Goal: Task Accomplishment & Management: Use online tool/utility

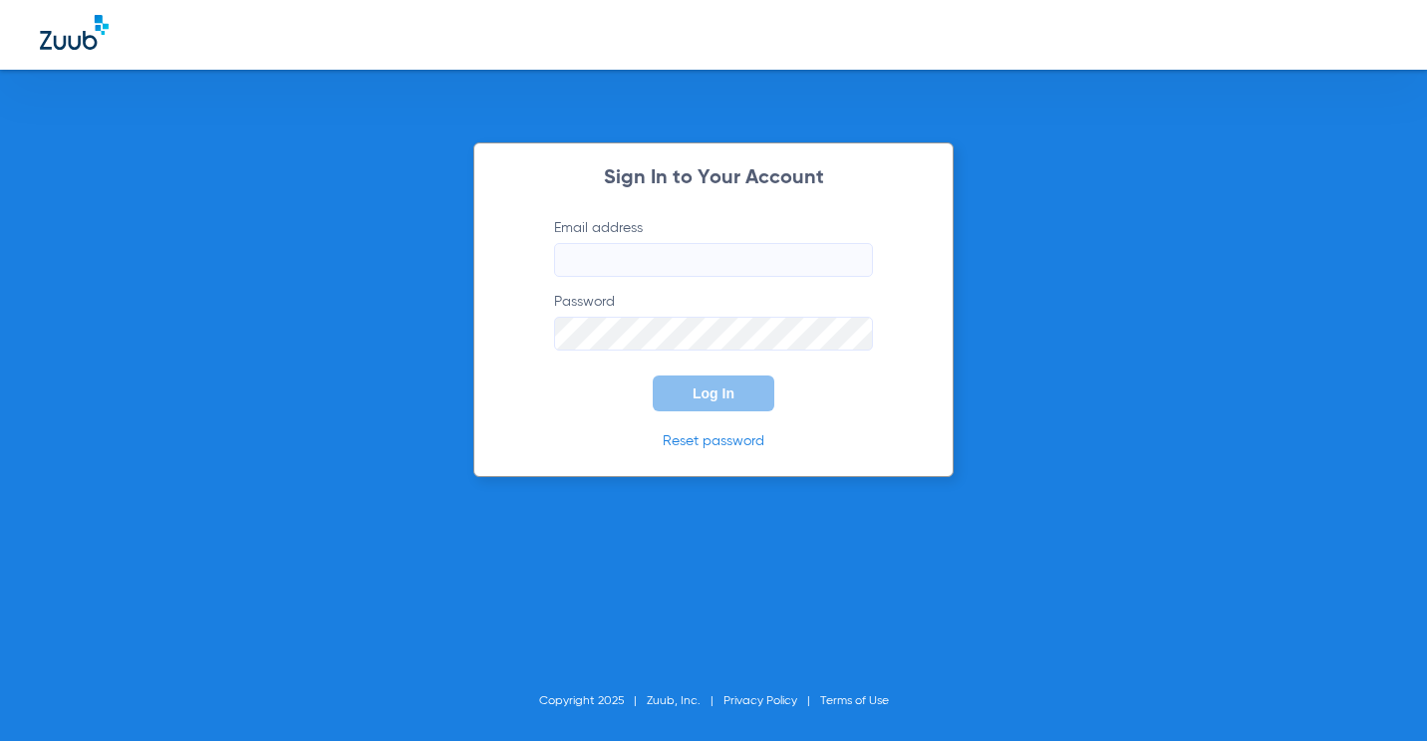
click at [631, 271] on input "Email address" at bounding box center [713, 260] width 319 height 34
type input "[EMAIL_ADDRESS][DOMAIN_NAME]"
click at [653, 376] on button "Log In" at bounding box center [714, 394] width 122 height 36
click at [691, 403] on button "Log In" at bounding box center [714, 394] width 122 height 36
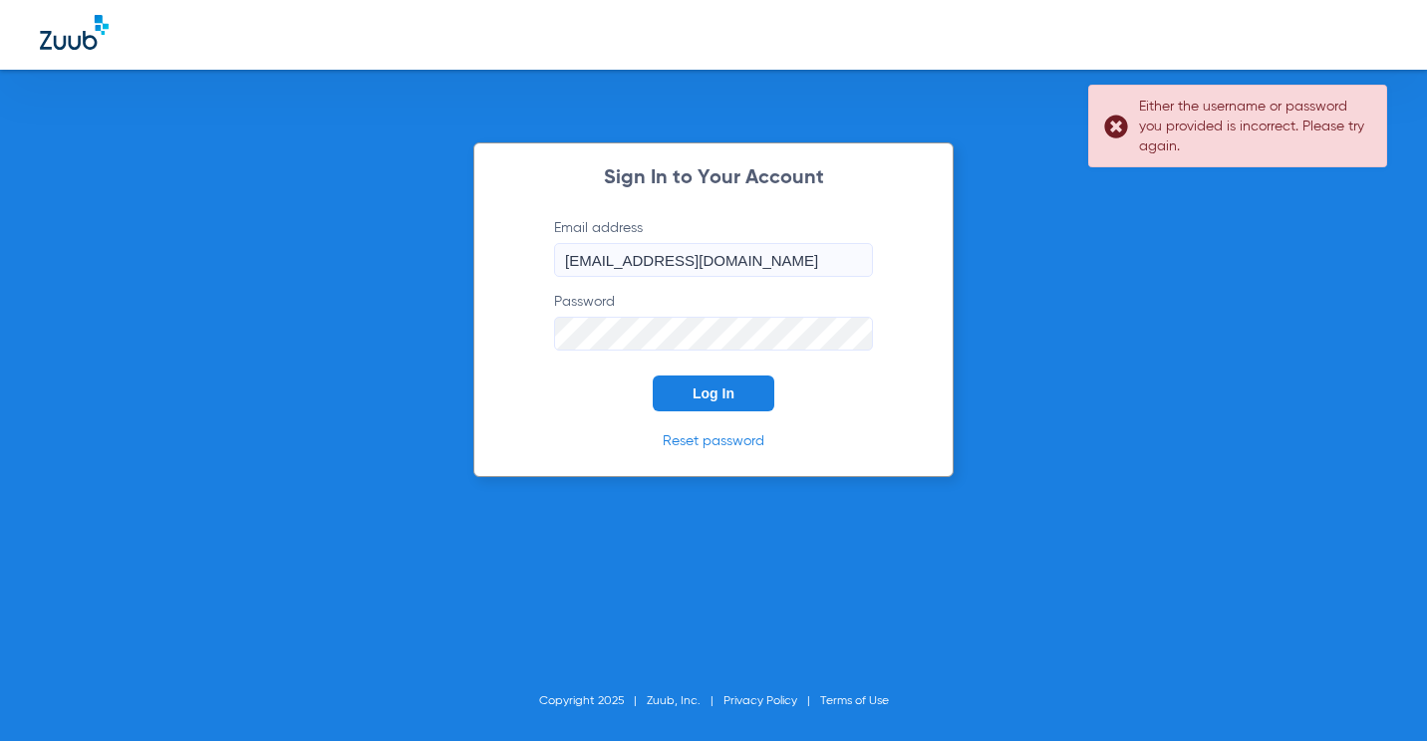
click at [257, 324] on div "Sign In to Your Account Email address [EMAIL_ADDRESS][DOMAIN_NAME] Password Log…" at bounding box center [713, 370] width 1427 height 741
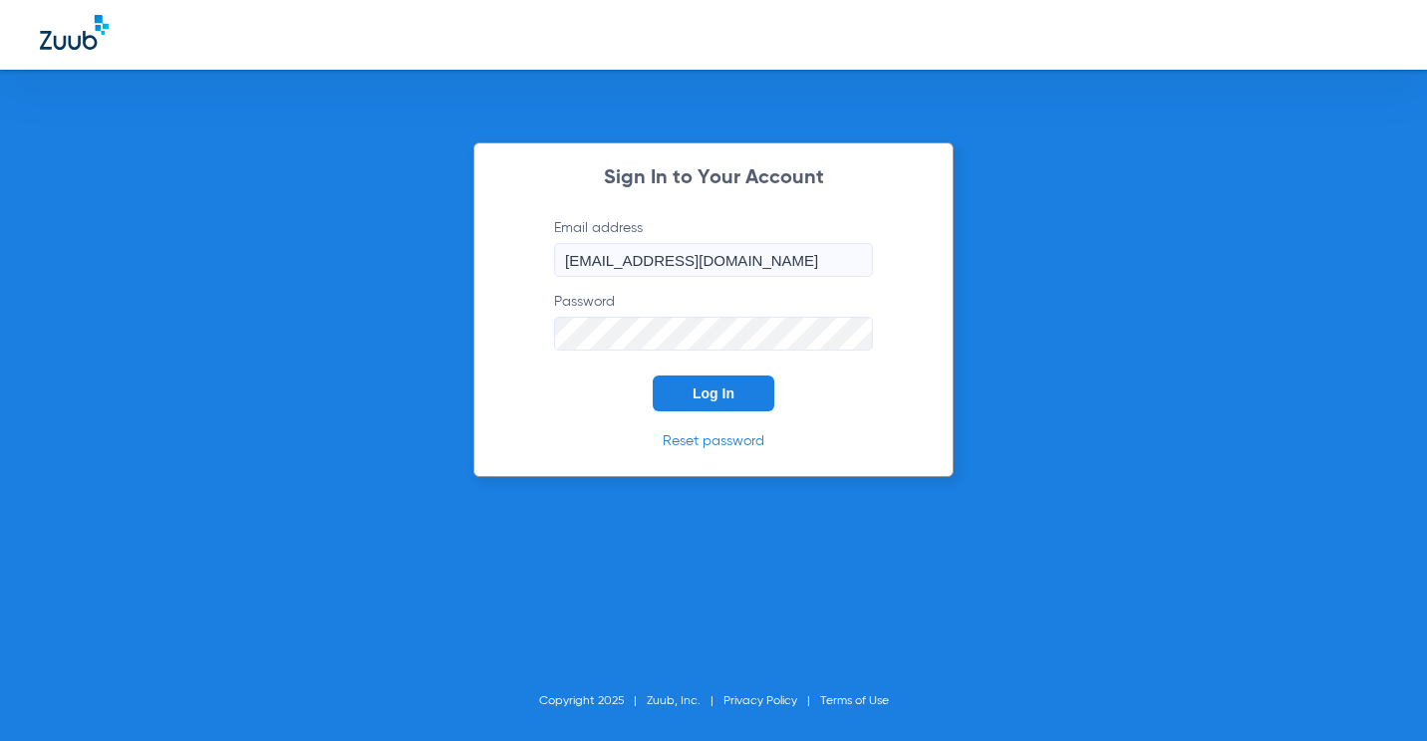
click at [653, 376] on button "Log In" at bounding box center [714, 394] width 122 height 36
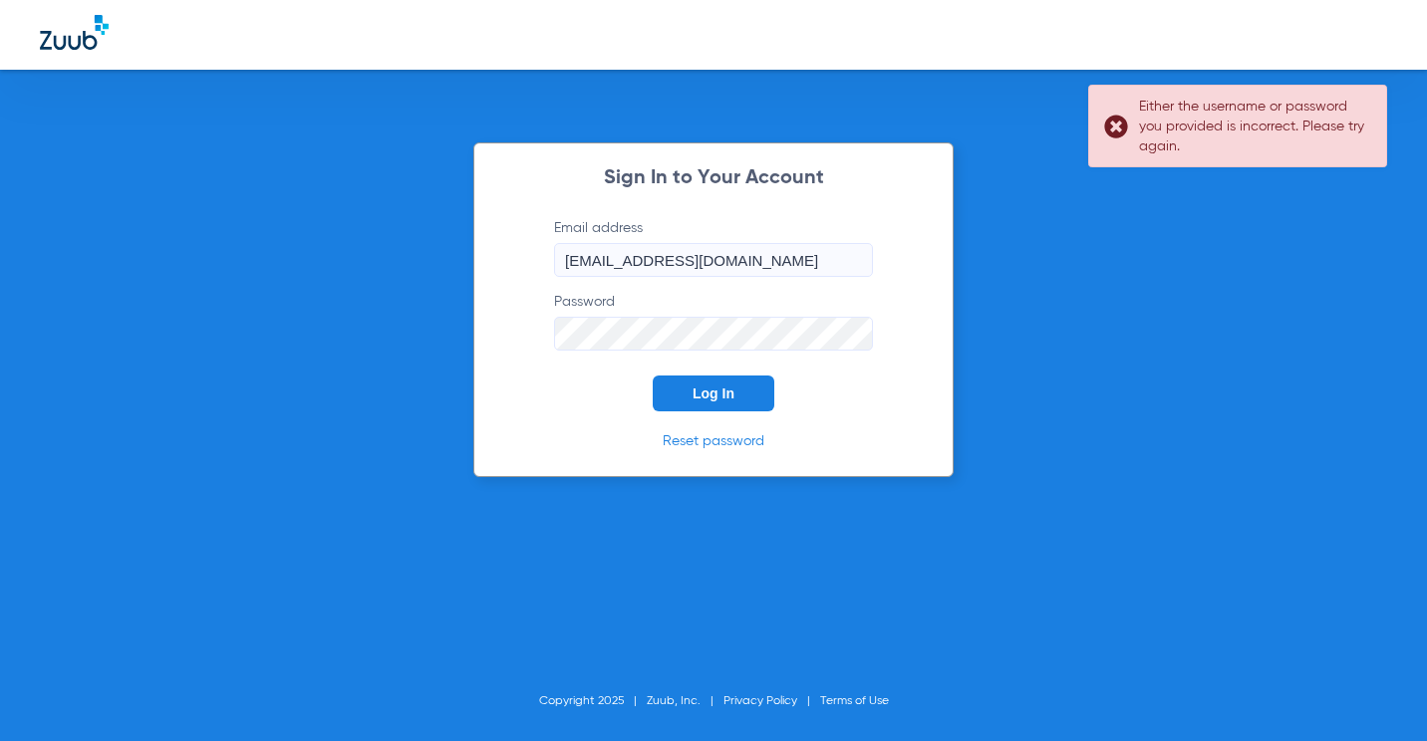
click at [653, 376] on button "Log In" at bounding box center [714, 394] width 122 height 36
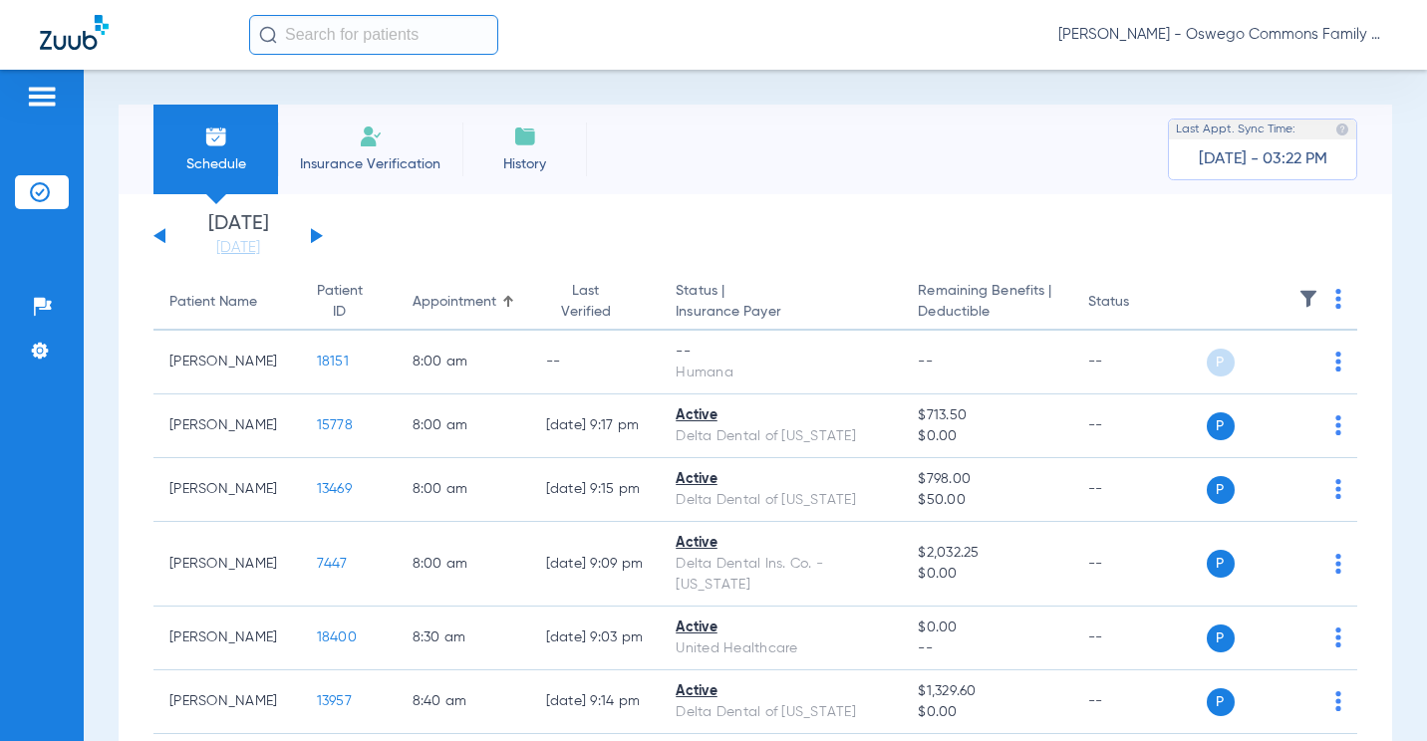
click at [306, 238] on div "[DATE] [DATE] [DATE] [DATE] [DATE] [DATE] [DATE] [DATE] [DATE] [DATE] [DATE] [D…" at bounding box center [237, 236] width 169 height 44
click at [310, 234] on div "[DATE] [DATE] [DATE] [DATE] [DATE] [DATE] [DATE] [DATE] [DATE] [DATE] [DATE] [D…" at bounding box center [237, 236] width 169 height 44
click at [318, 236] on button at bounding box center [317, 235] width 12 height 15
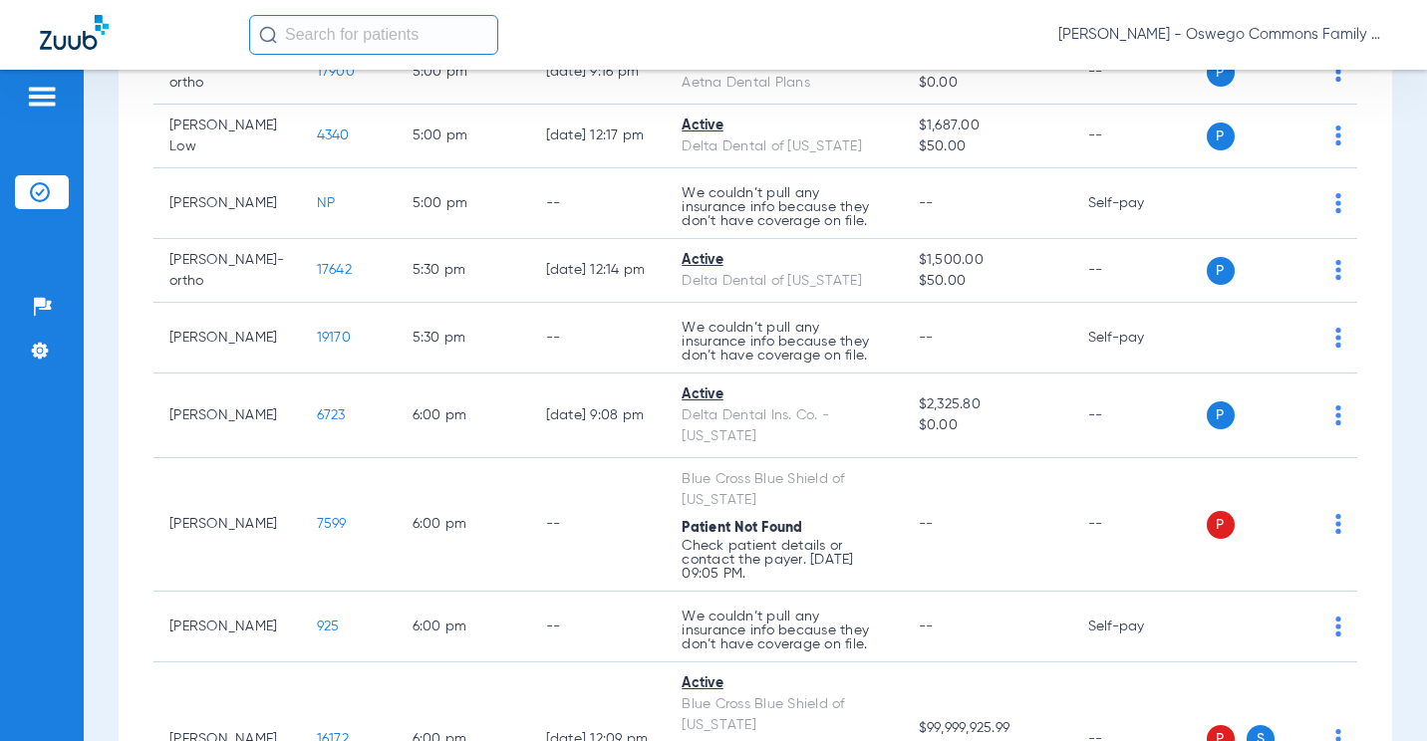
scroll to position [3886, 0]
